Goal: Task Accomplishment & Management: Complete application form

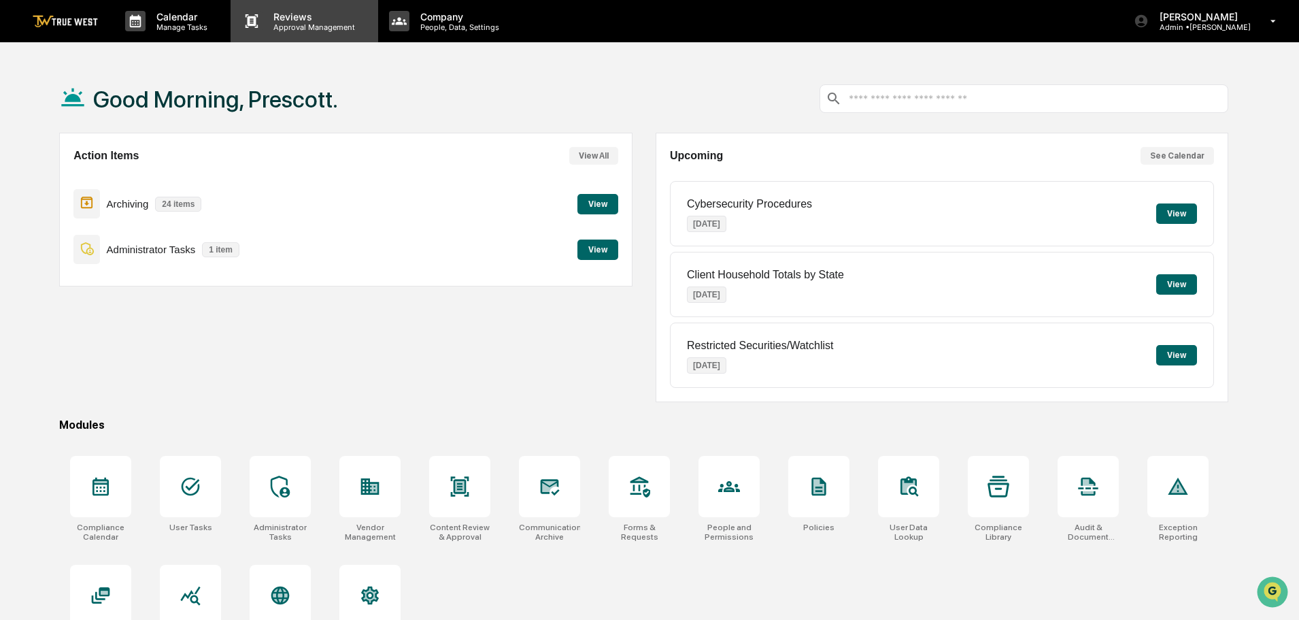
click at [263, 16] on p "Reviews" at bounding box center [312, 17] width 99 height 12
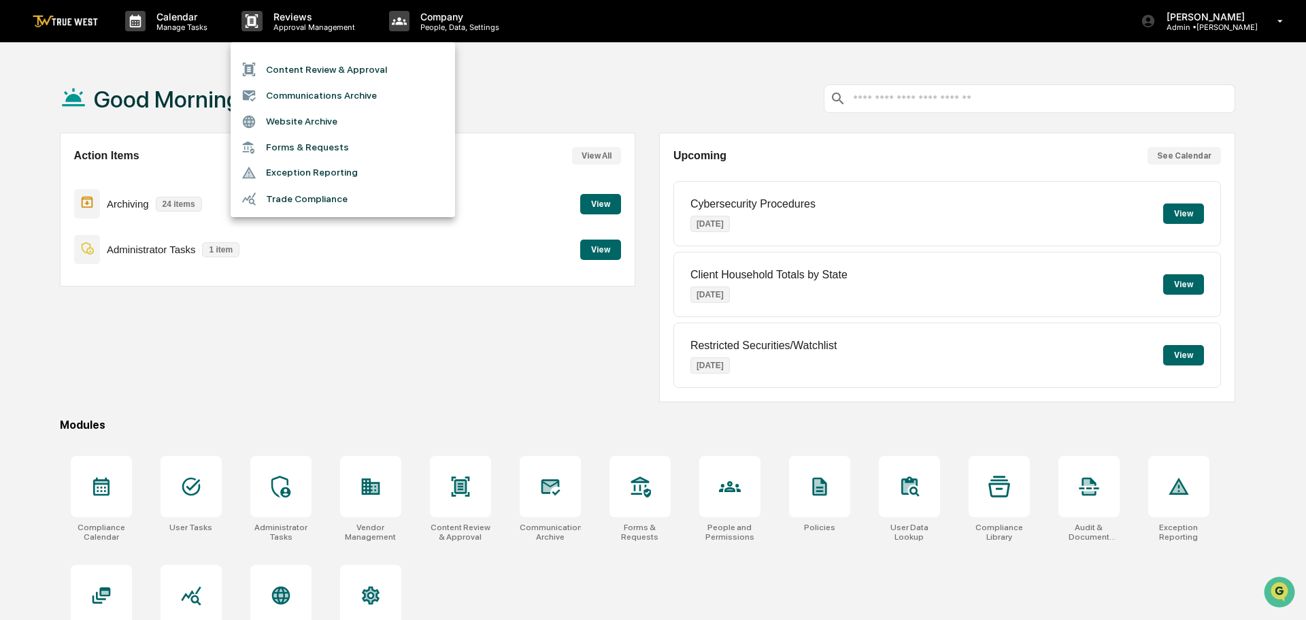
click at [318, 358] on div at bounding box center [653, 310] width 1306 height 620
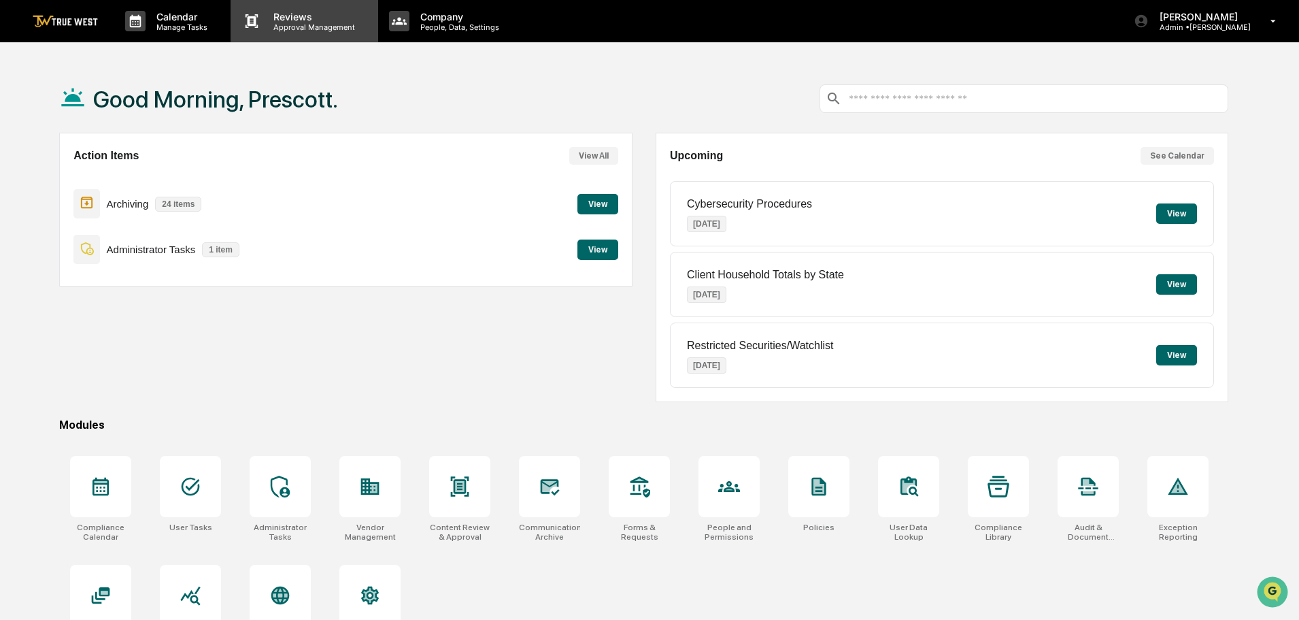
click at [329, 27] on p "Approval Management" at bounding box center [312, 27] width 99 height 10
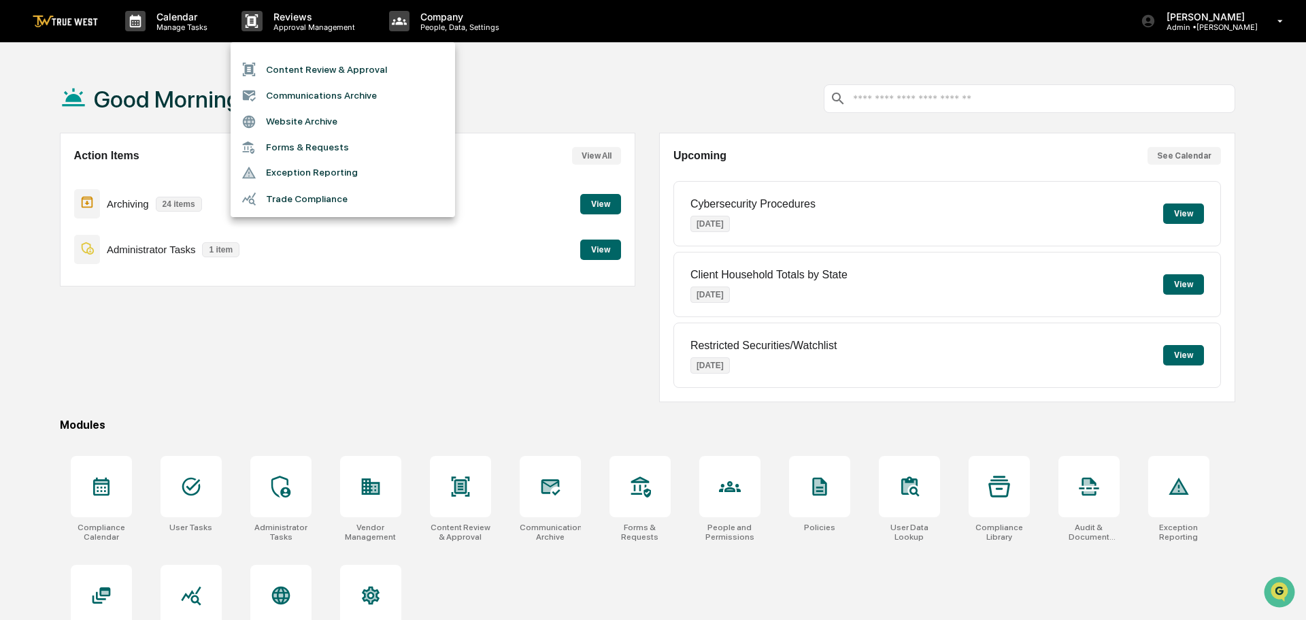
click at [317, 73] on li "Content Review & Approval" at bounding box center [343, 69] width 224 height 26
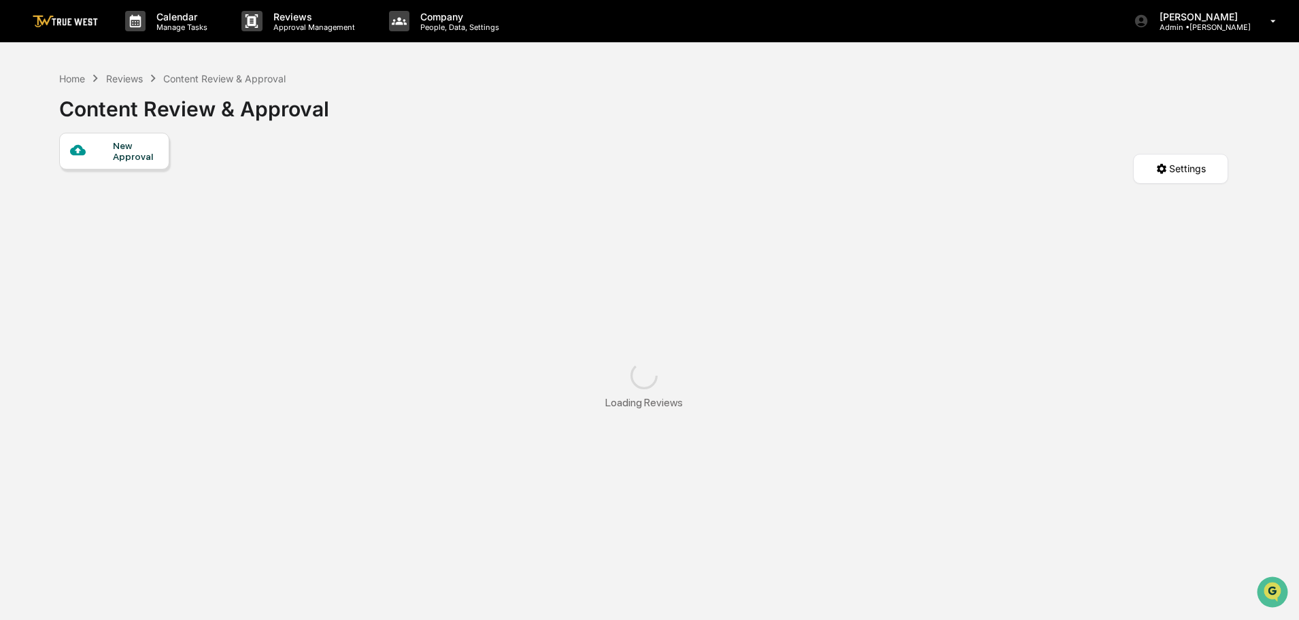
click at [150, 152] on div "New Approval" at bounding box center [136, 151] width 46 height 22
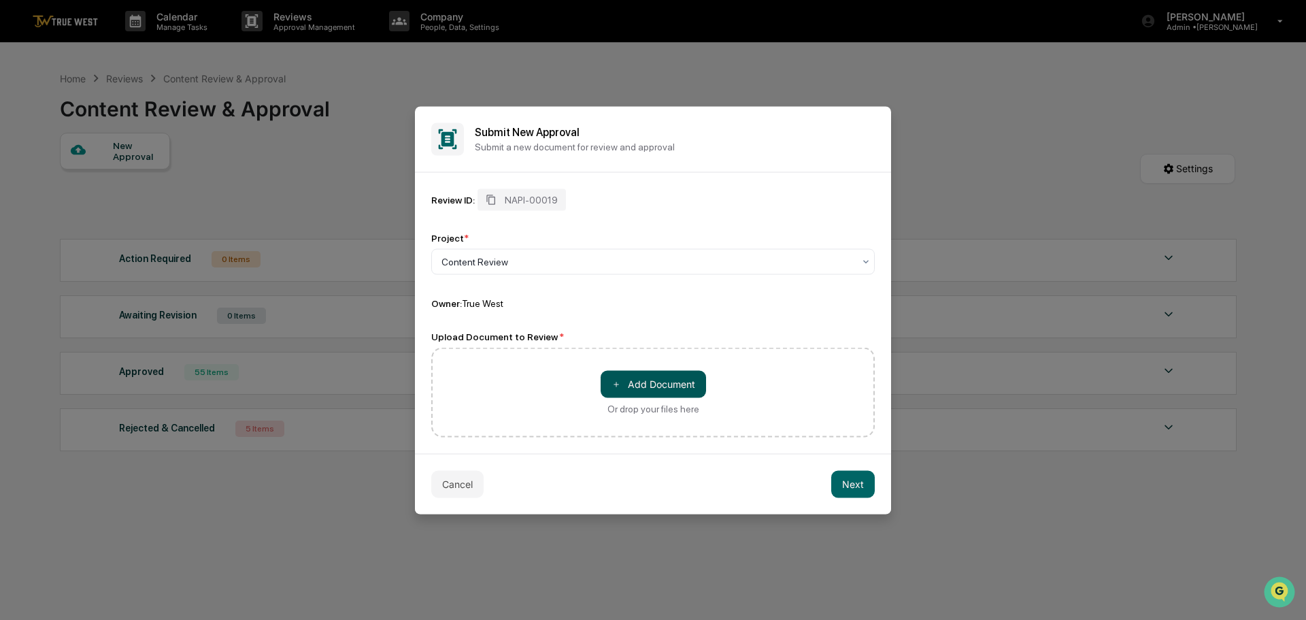
click at [633, 391] on button "＋ Add Document" at bounding box center [653, 383] width 105 height 27
click at [644, 387] on button "＋ Add Document" at bounding box center [653, 383] width 105 height 27
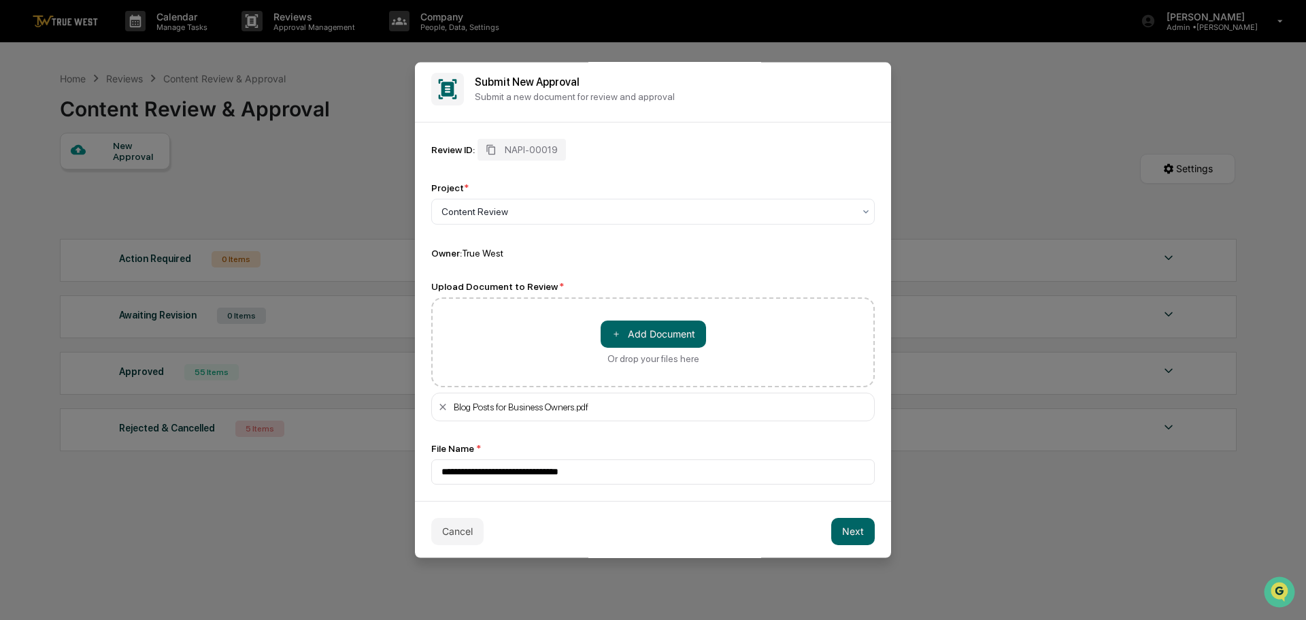
scroll to position [10, 0]
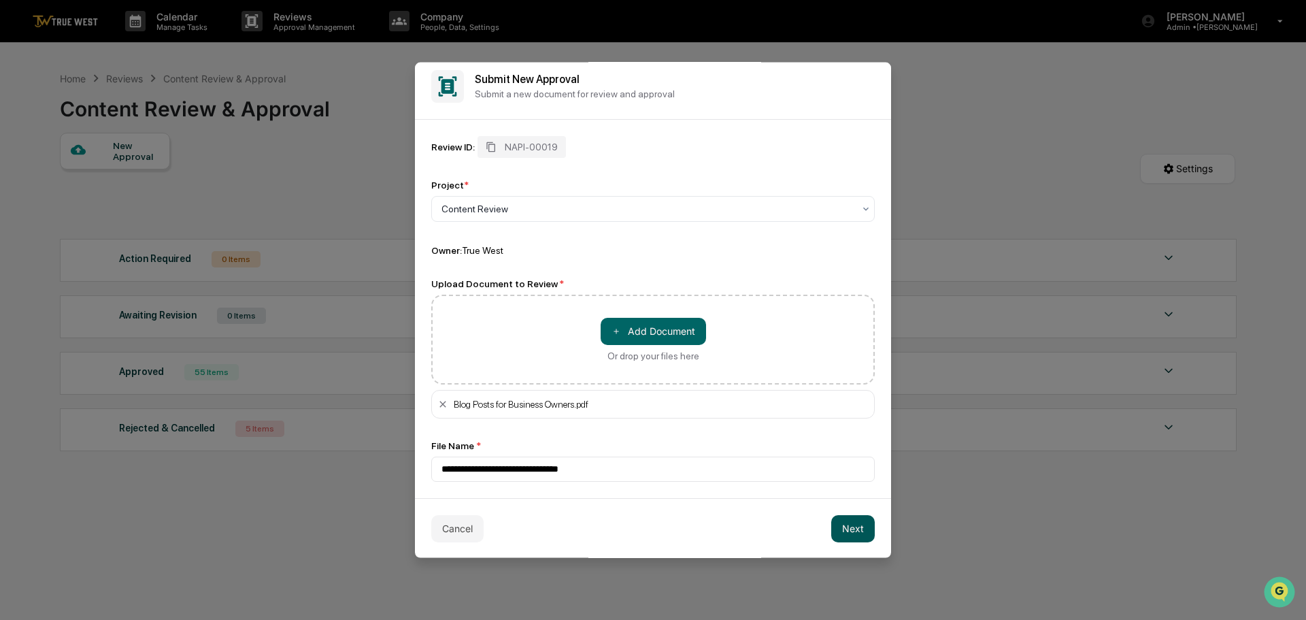
click at [837, 531] on button "Next" at bounding box center [853, 527] width 44 height 27
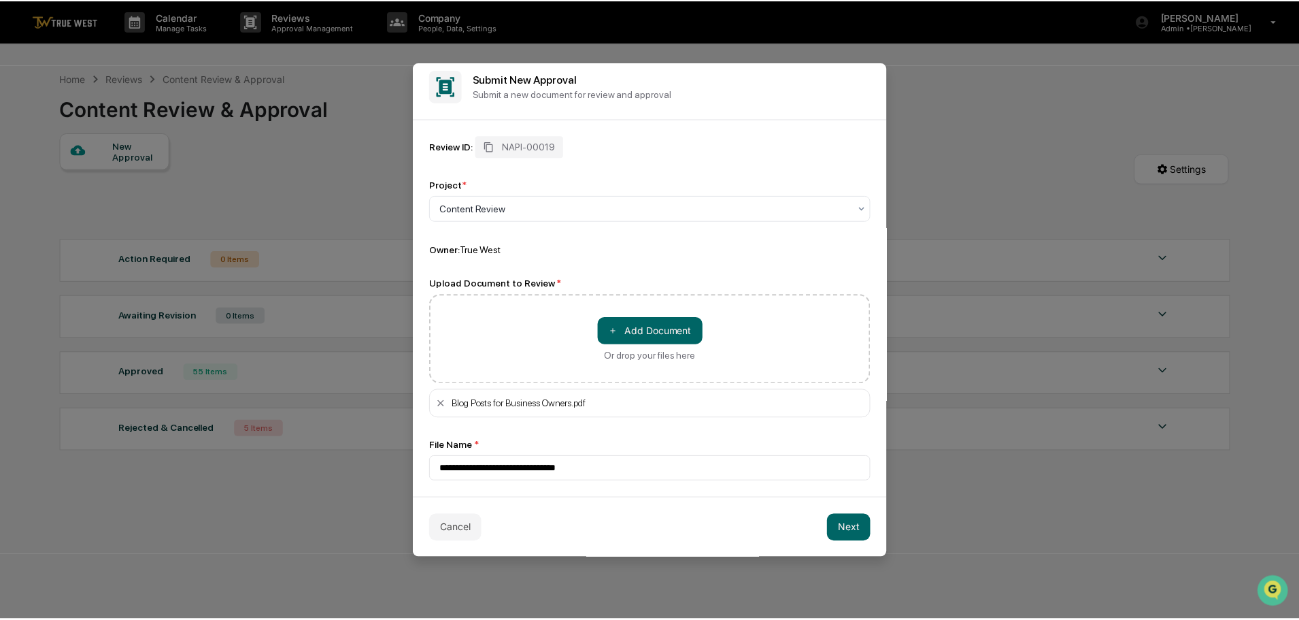
scroll to position [0, 0]
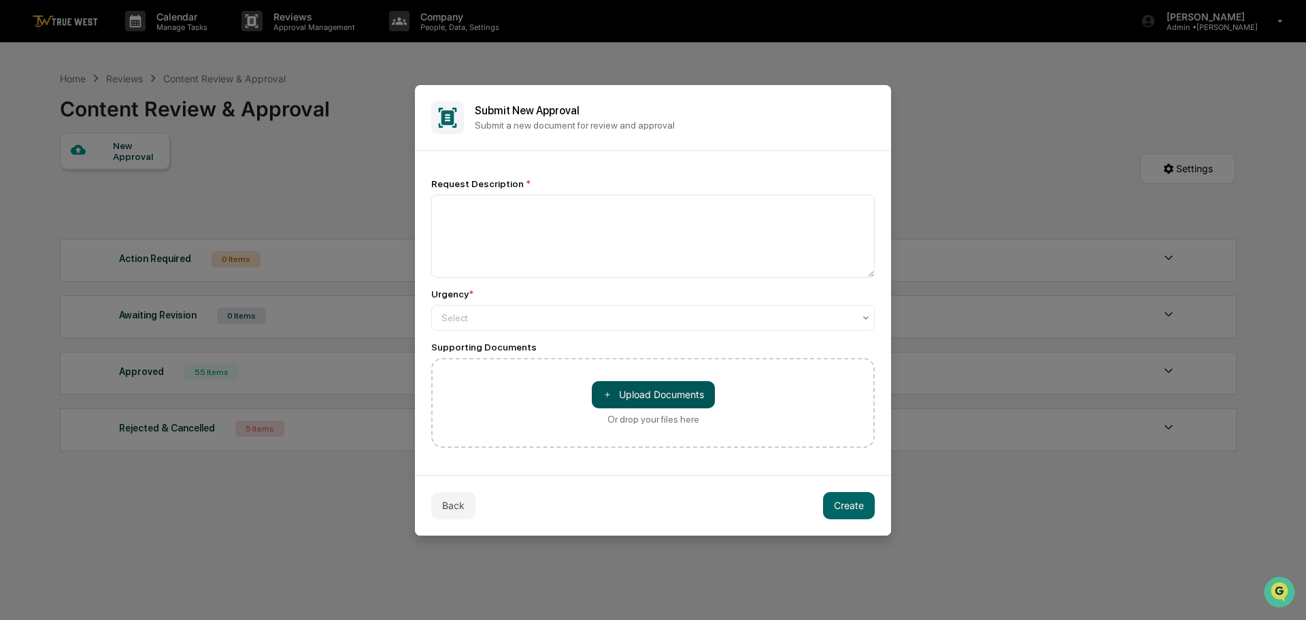
click at [652, 394] on button "＋ Upload Documents" at bounding box center [653, 394] width 123 height 27
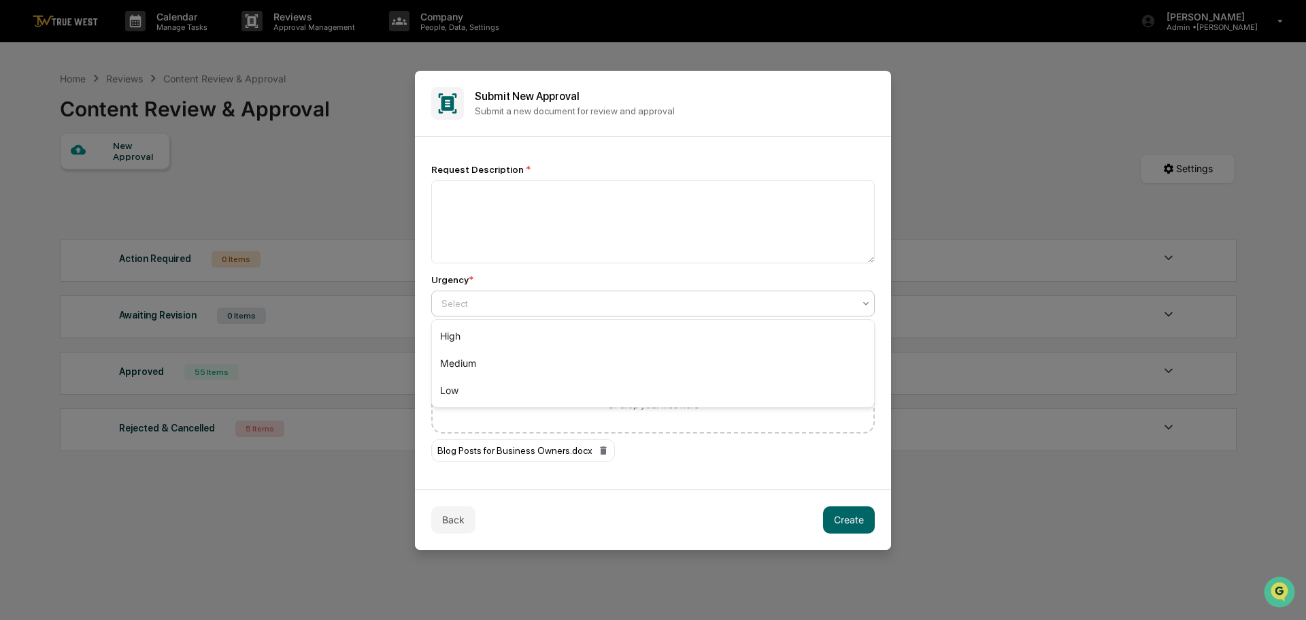
click at [529, 302] on div at bounding box center [647, 304] width 412 height 14
click at [503, 388] on div "Low" at bounding box center [653, 390] width 442 height 27
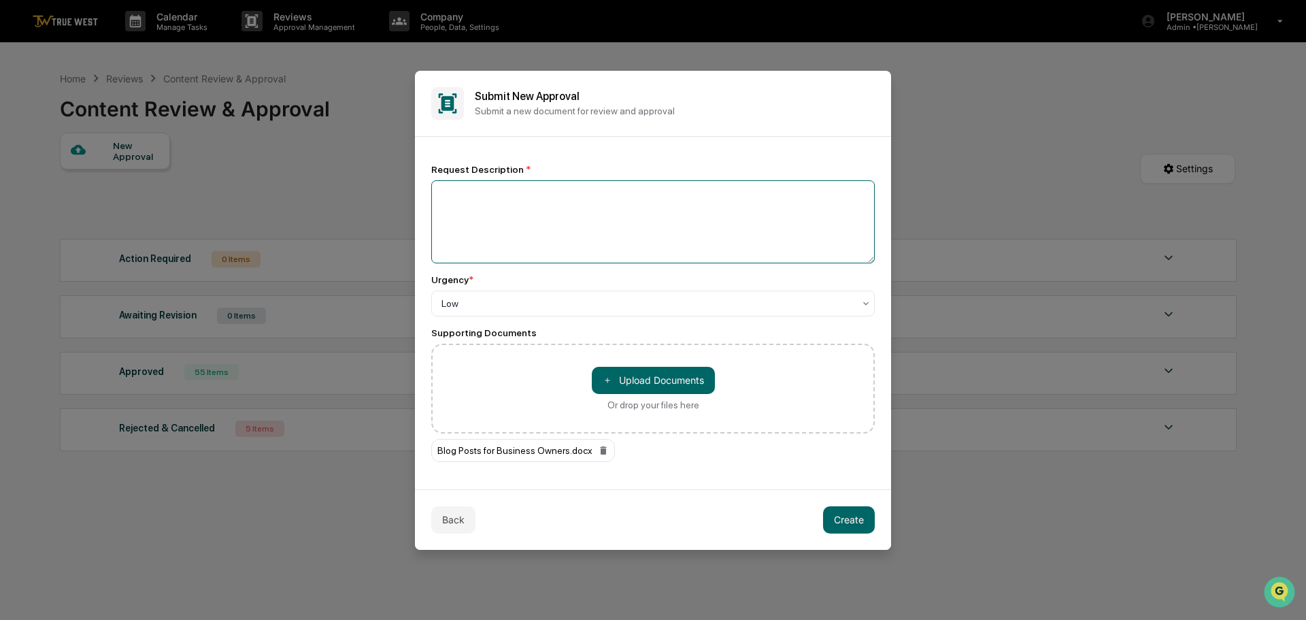
click at [526, 182] on textarea at bounding box center [652, 221] width 443 height 83
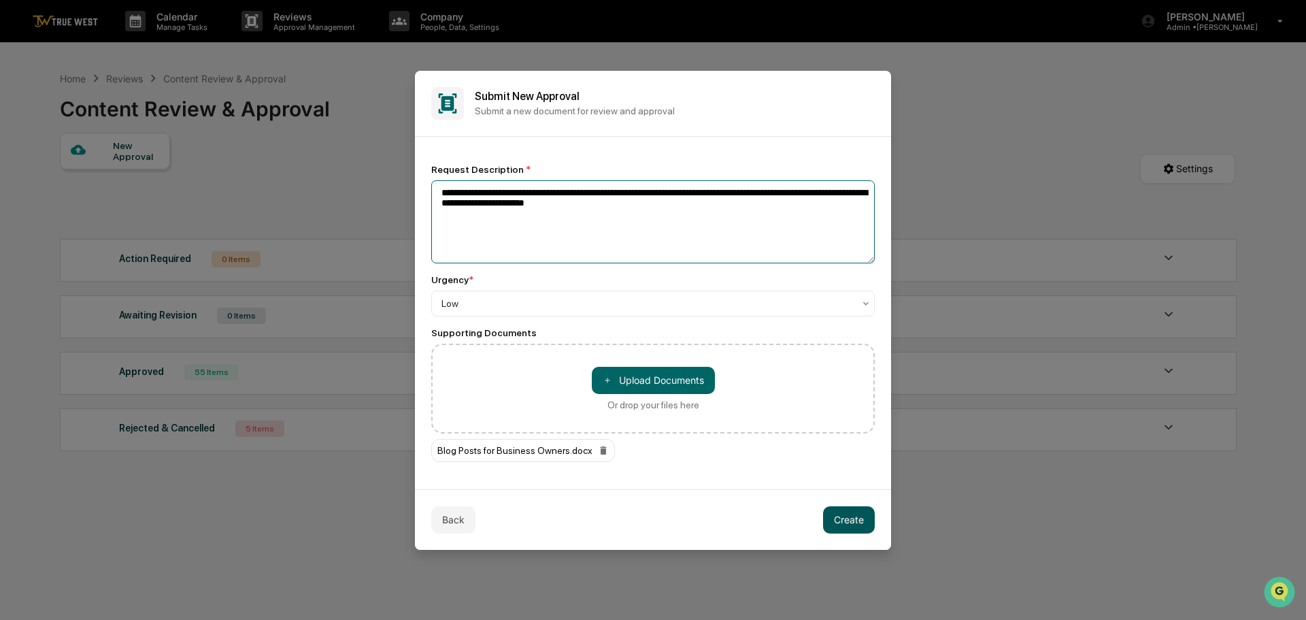
type textarea "**********"
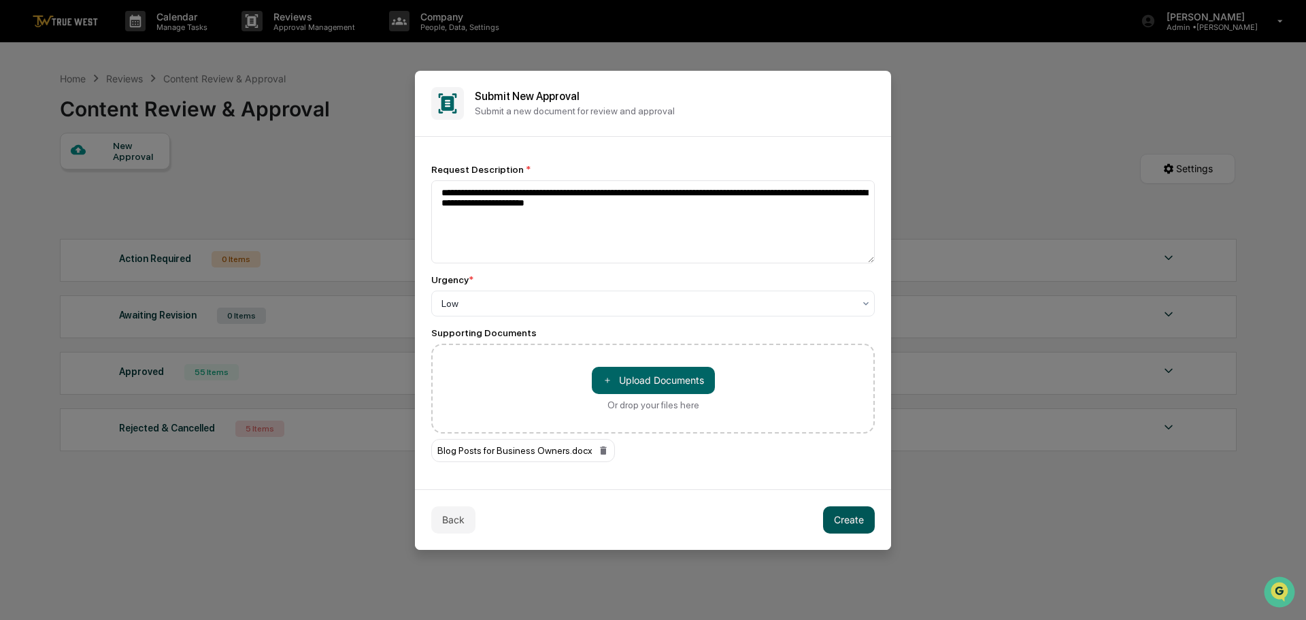
click at [840, 507] on button "Create" at bounding box center [849, 519] width 52 height 27
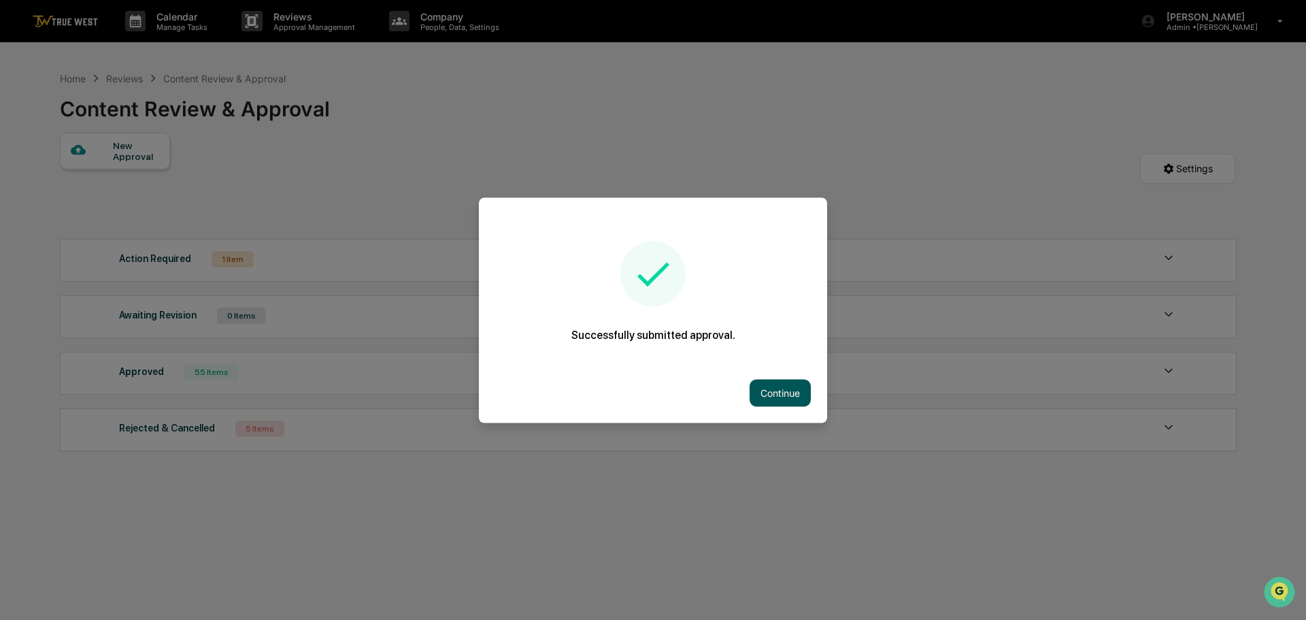
click at [777, 383] on button "Continue" at bounding box center [780, 392] width 61 height 27
